Goal: Task Accomplishment & Management: Manage account settings

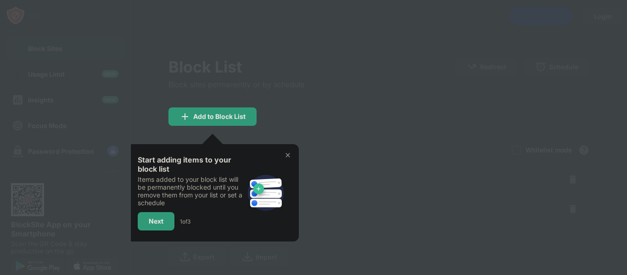
click at [286, 154] on img at bounding box center [287, 154] width 7 height 7
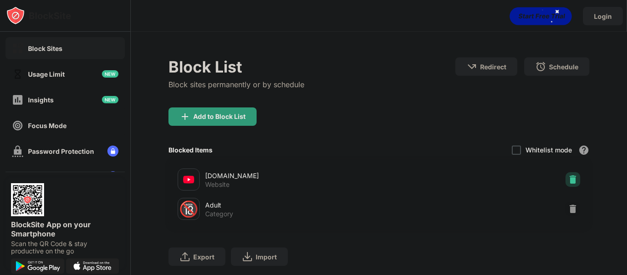
click at [568, 180] on img at bounding box center [572, 179] width 9 height 9
